Goal: Task Accomplishment & Management: Manage account settings

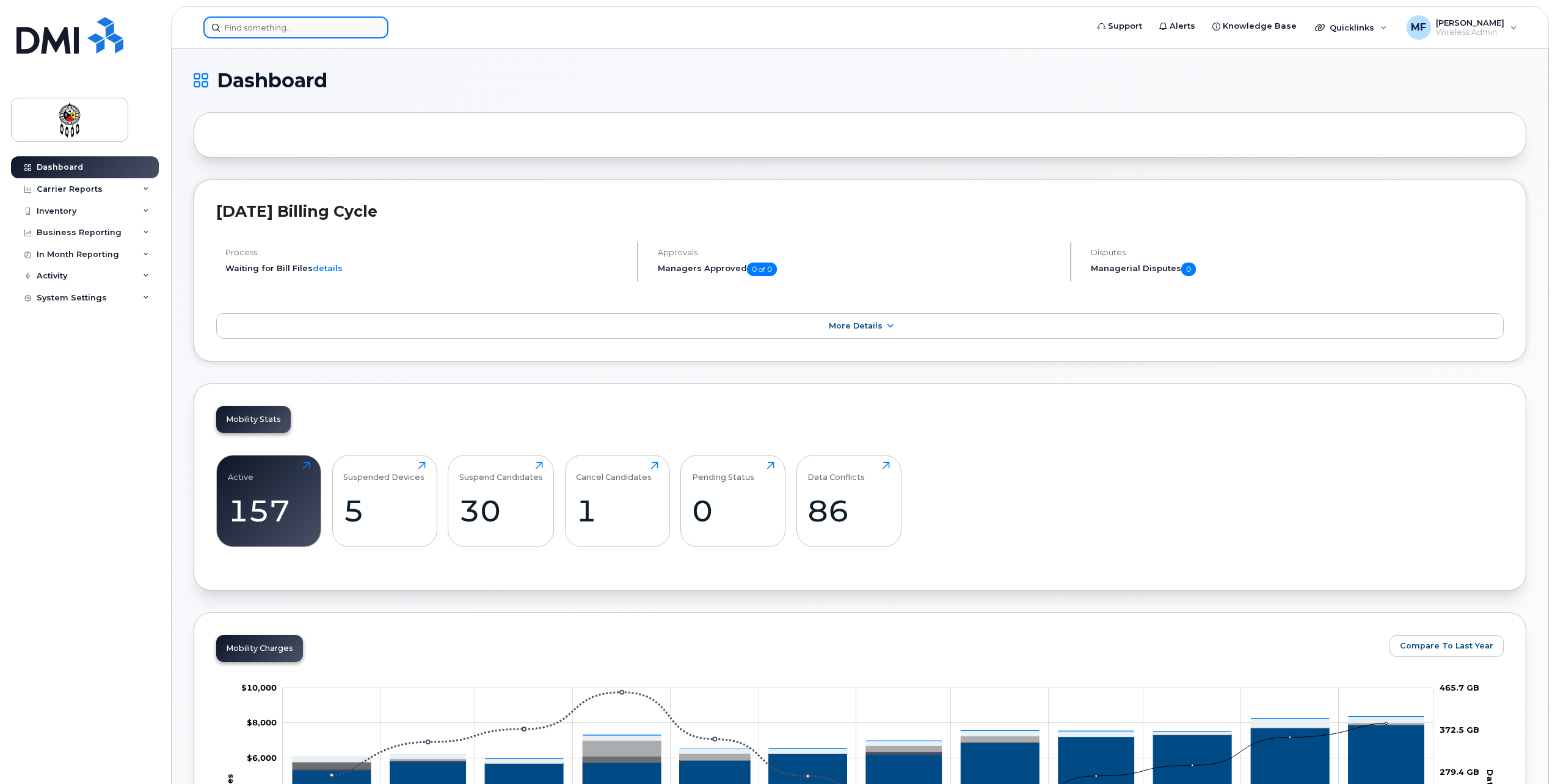
click at [254, 26] on input at bounding box center [295, 28] width 185 height 22
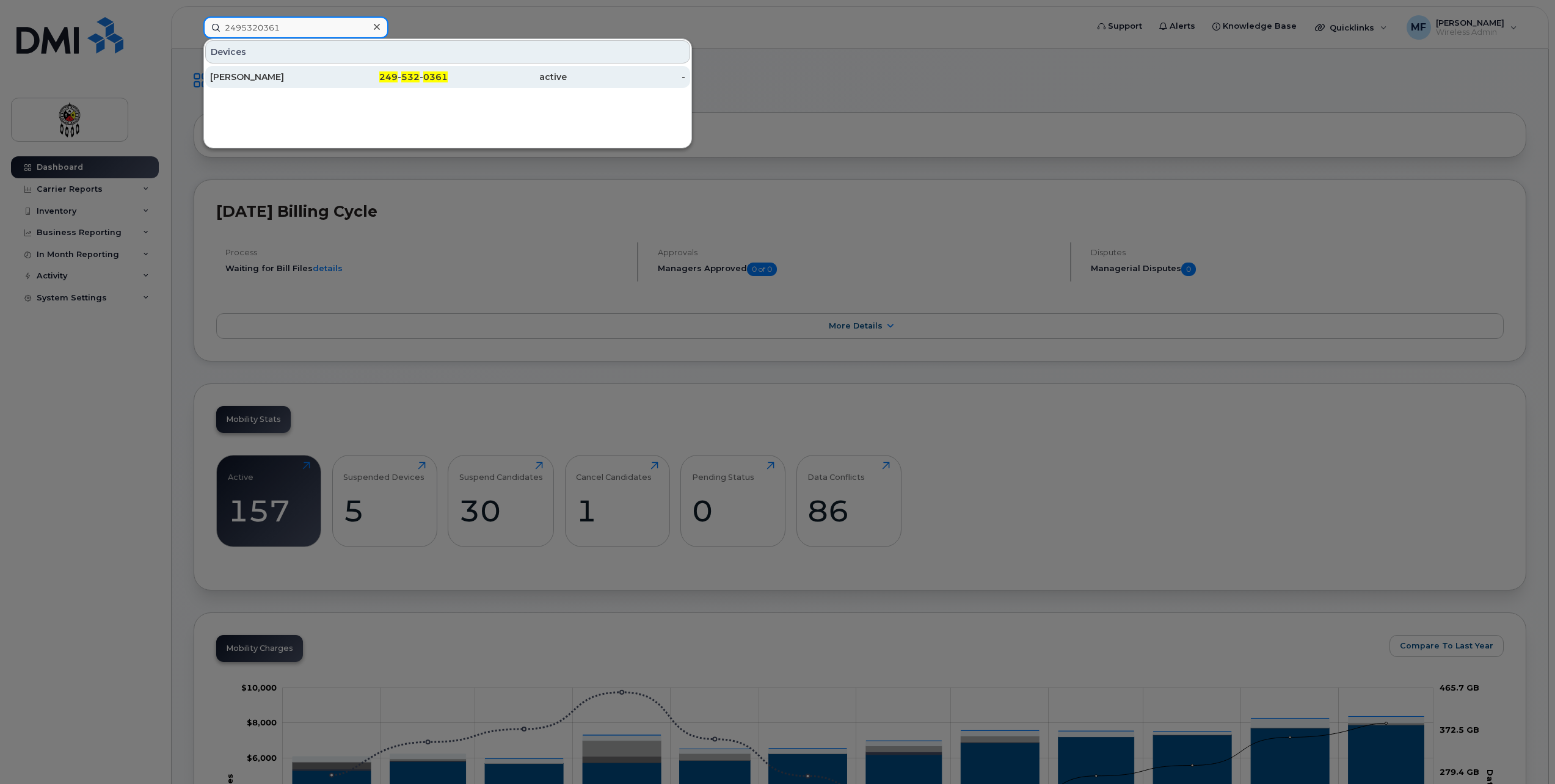
type input "2495320361"
click at [325, 71] on div "[PERSON_NAME]" at bounding box center [269, 77] width 119 height 22
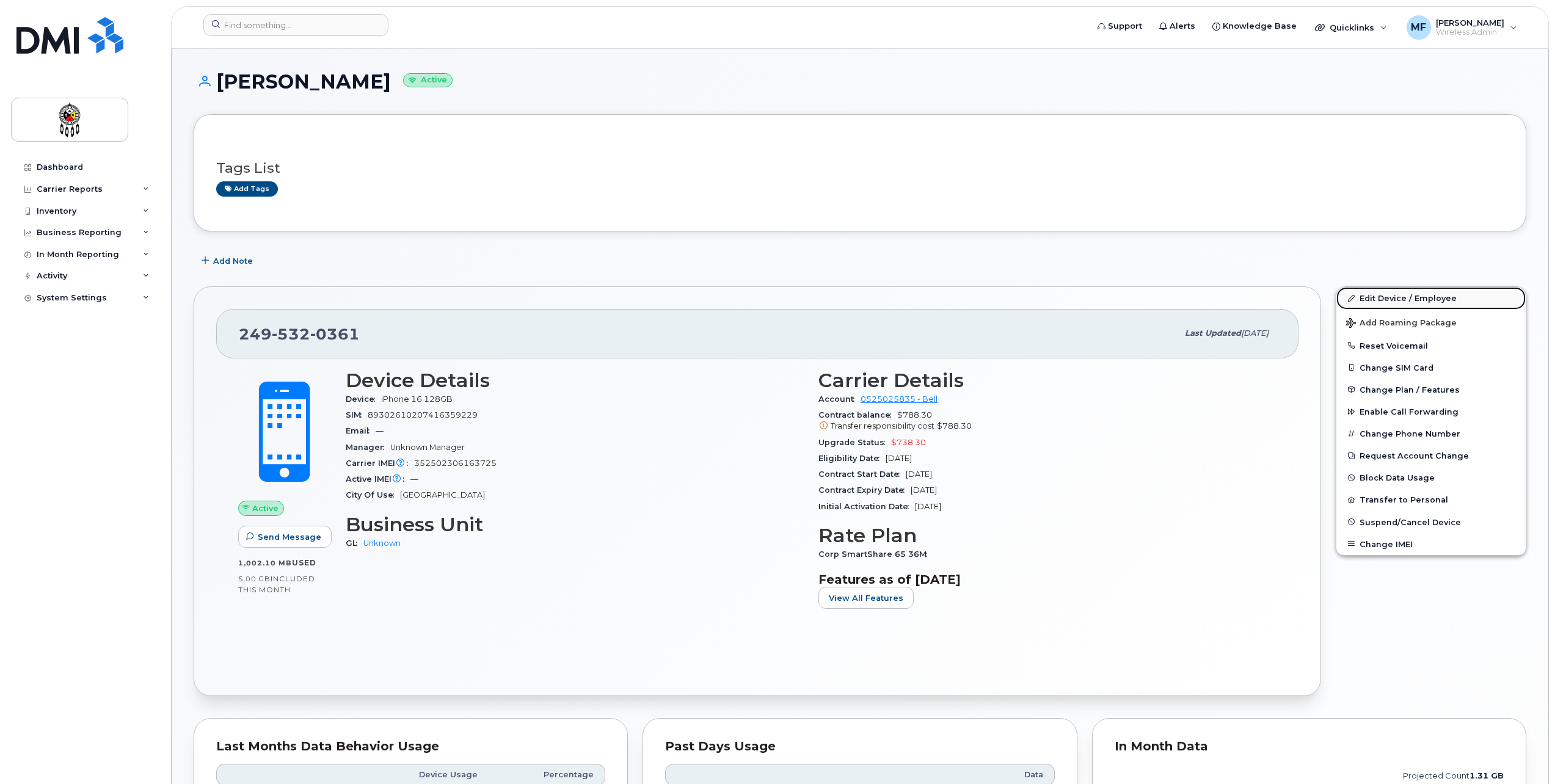
click at [1362, 295] on link "Edit Device / Employee" at bounding box center [1431, 298] width 190 height 22
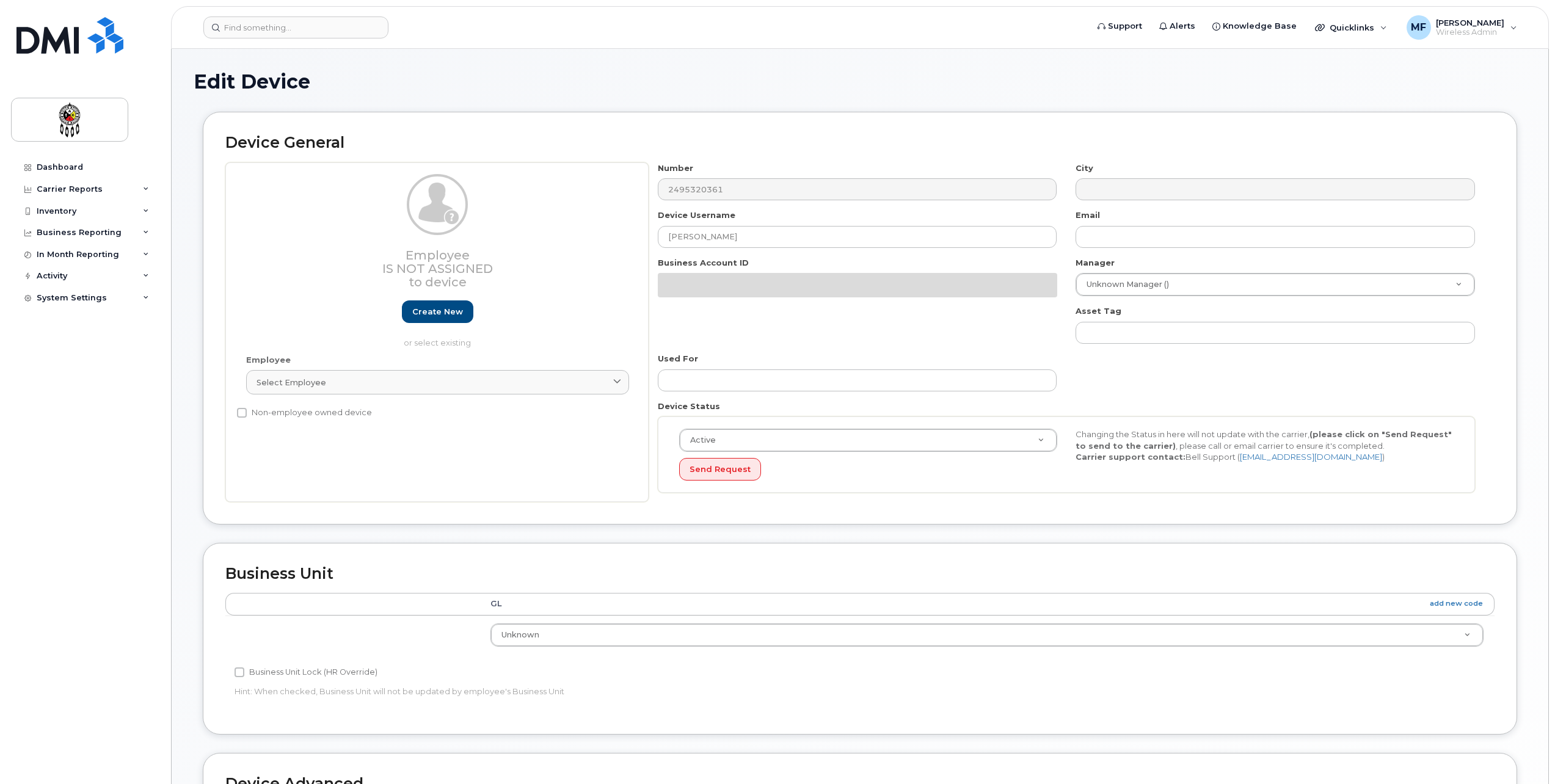
select select "651562"
